Goal: Navigation & Orientation: Understand site structure

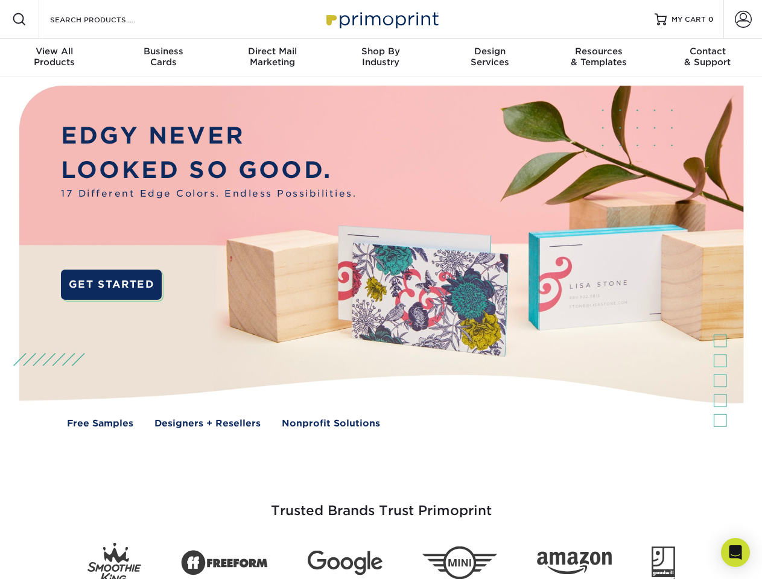
click at [381, 290] on img at bounding box center [381, 265] width 754 height 377
click at [19, 19] on span at bounding box center [19, 19] width 14 height 14
click at [743, 19] on span at bounding box center [743, 19] width 17 height 17
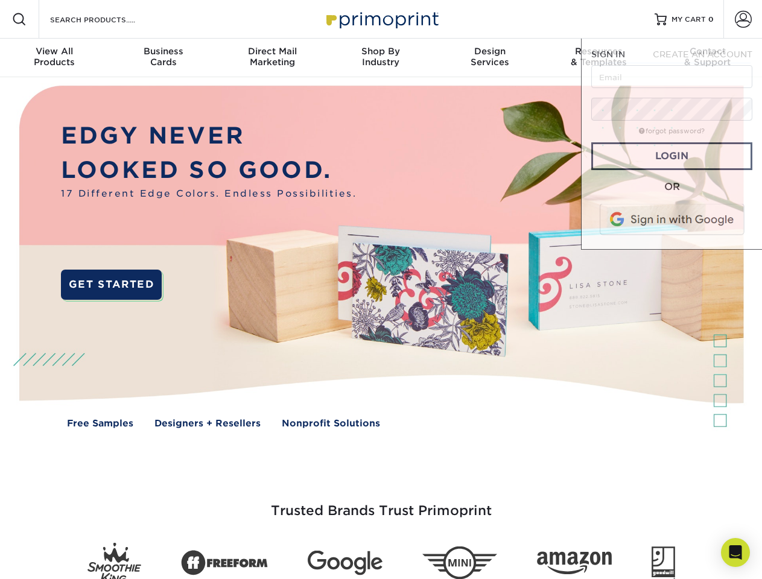
click at [54, 58] on div "View All Products" at bounding box center [54, 57] width 109 height 22
click at [163, 58] on div "Business Cards" at bounding box center [163, 57] width 109 height 22
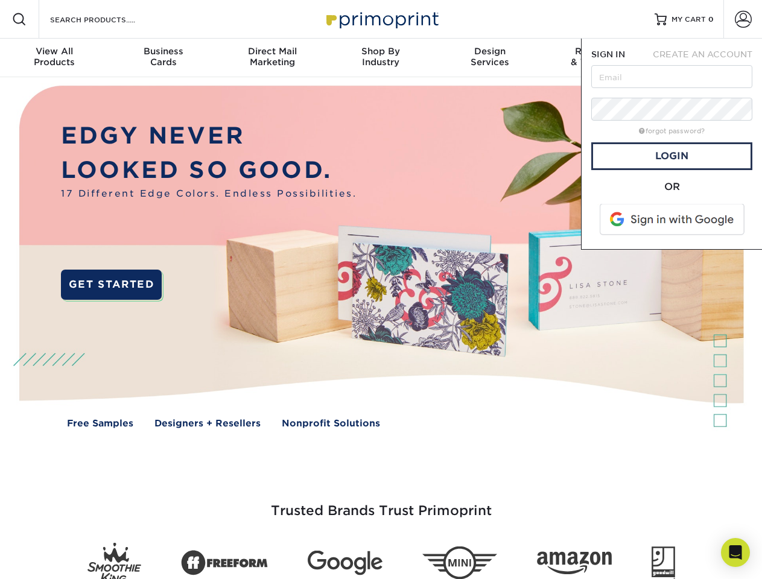
click at [272, 58] on div "Direct Mail Marketing" at bounding box center [272, 57] width 109 height 22
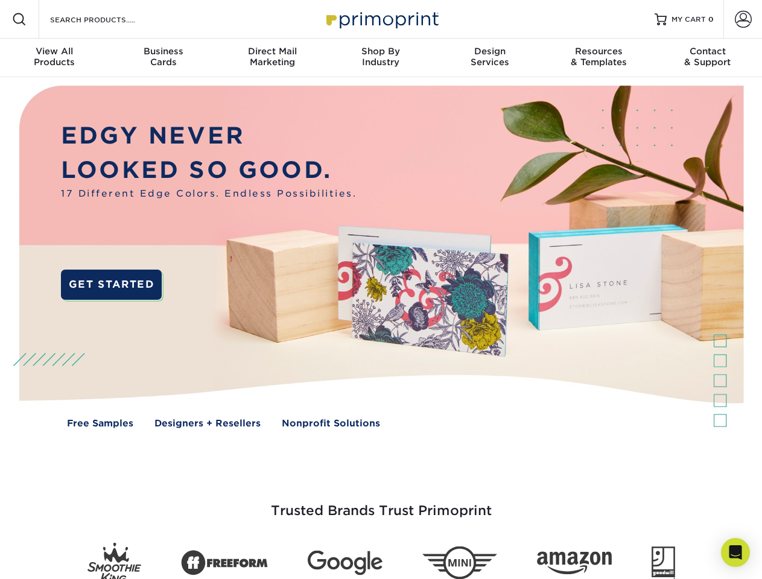
click at [381, 58] on div "Shop By Industry" at bounding box center [380, 57] width 109 height 22
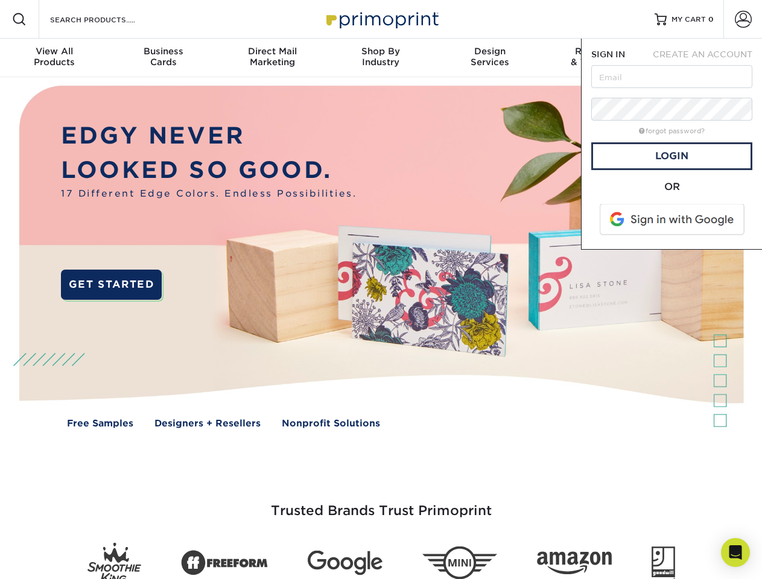
click at [490, 58] on div "Design Services" at bounding box center [489, 57] width 109 height 22
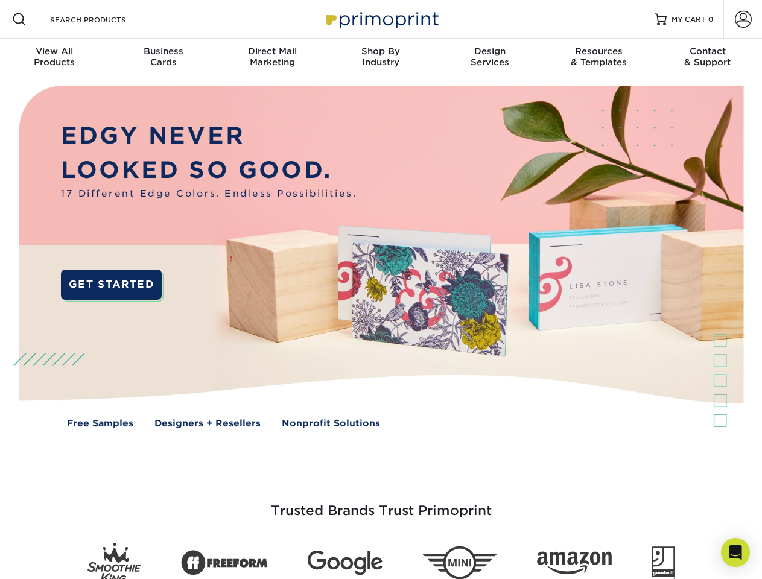
click at [598, 58] on span "SIGN IN" at bounding box center [608, 54] width 34 height 10
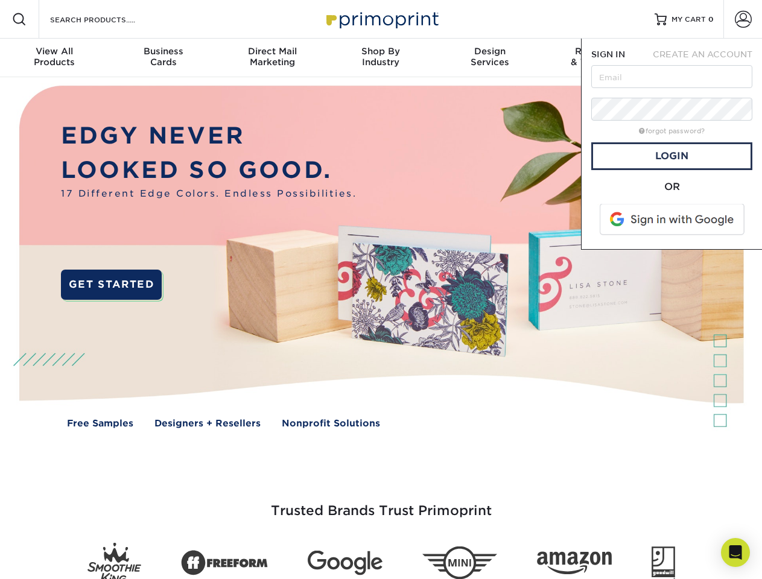
click at [708, 58] on div "Contact & Support" at bounding box center [707, 57] width 109 height 22
